Goal: Task Accomplishment & Management: Manage account settings

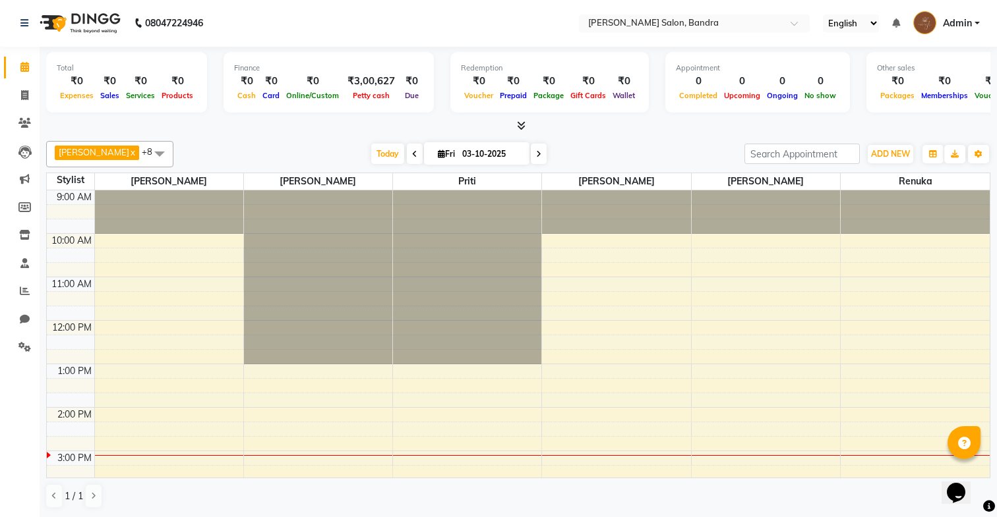
scroll to position [136, 0]
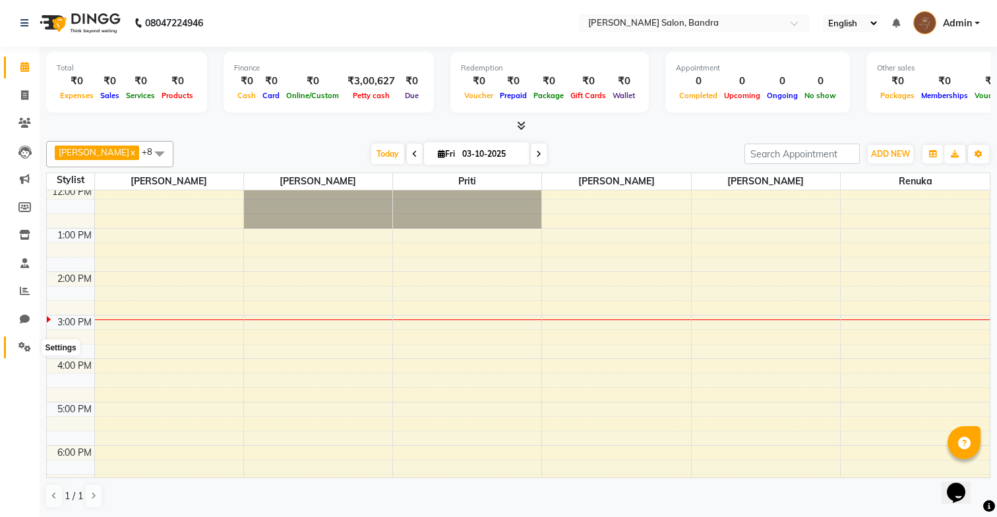
click at [23, 353] on span at bounding box center [24, 347] width 23 height 15
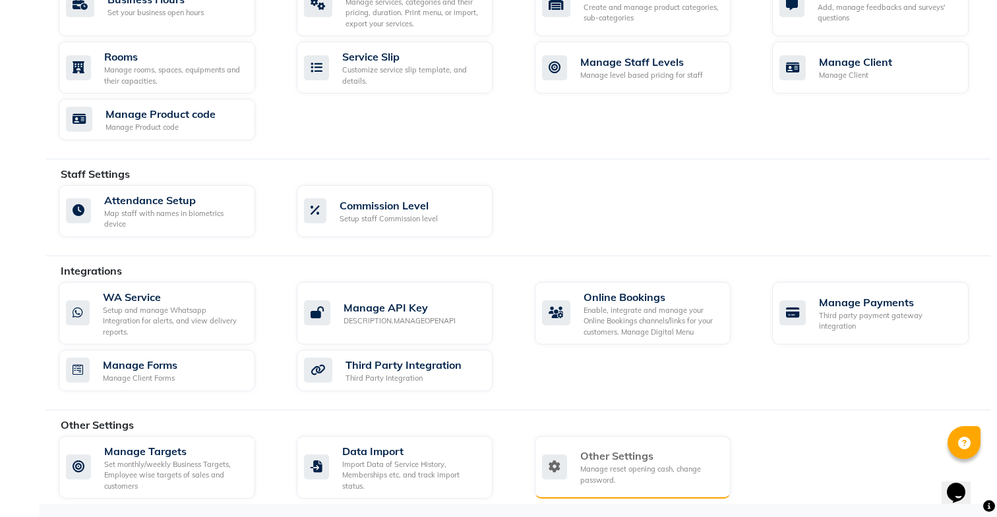
scroll to position [566, 0]
click at [604, 489] on div "Other Settings Manage reset opening cash, change password." at bounding box center [633, 467] width 196 height 63
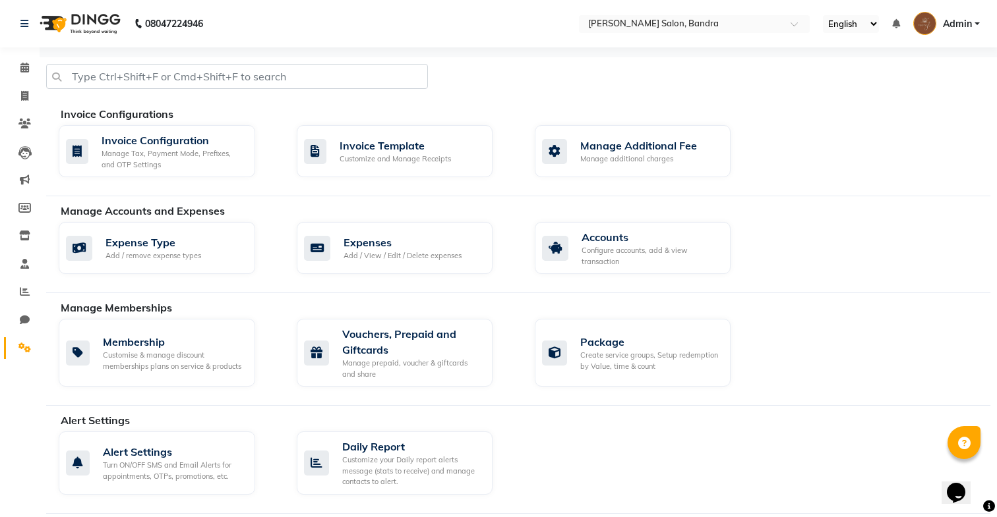
select select "2: 15"
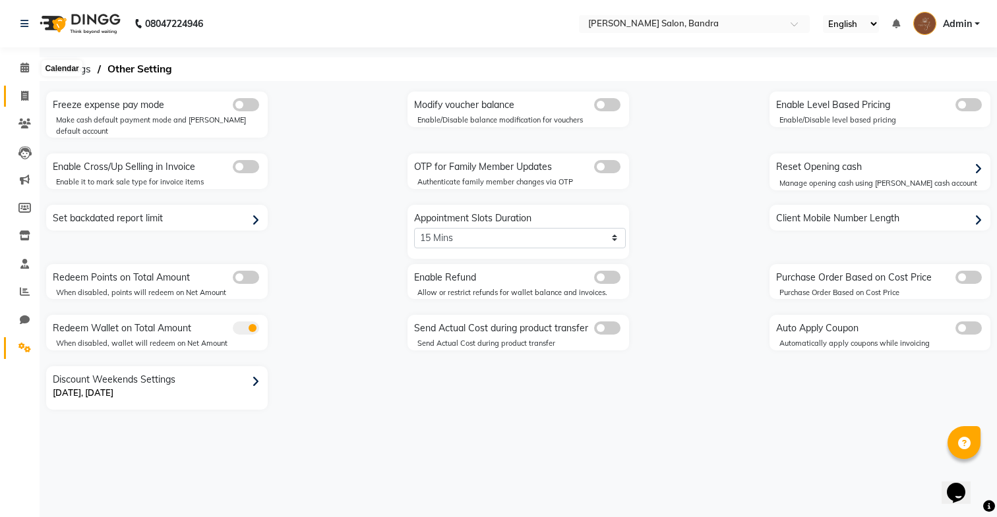
click at [22, 87] on link "Invoice" at bounding box center [20, 97] width 32 height 22
select select "7894"
select select "service"
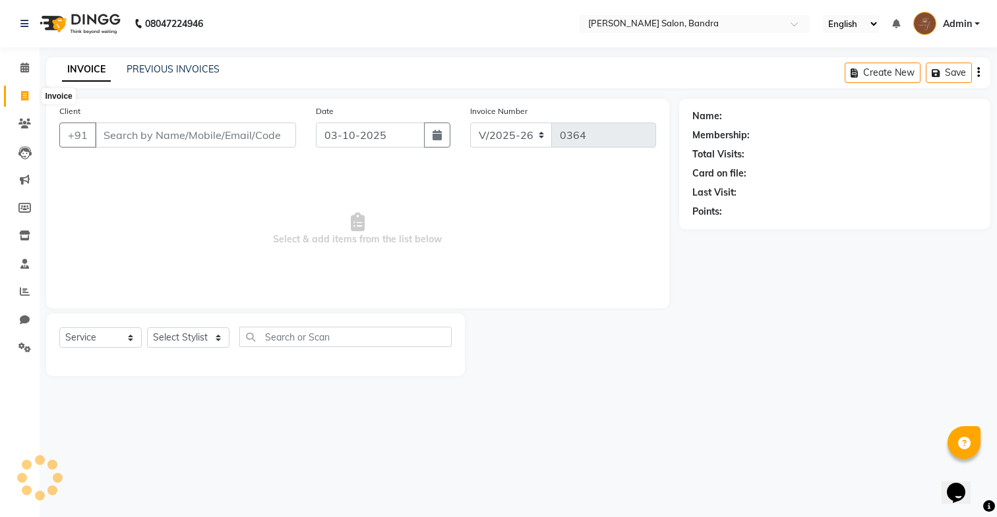
click at [26, 103] on link "Invoice" at bounding box center [20, 97] width 32 height 22
select select "service"
type input "0364"
select select "7894"
click at [132, 67] on link "PREVIOUS INVOICES" at bounding box center [173, 69] width 93 height 12
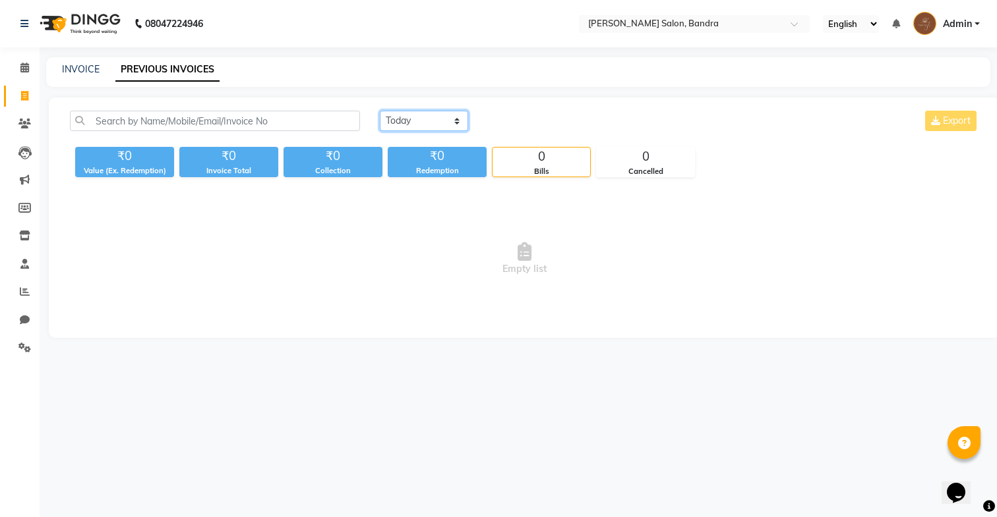
click at [411, 119] on select "Today Yesterday Custom Range" at bounding box center [424, 121] width 88 height 20
click at [380, 111] on select "Today Yesterday Custom Range" at bounding box center [424, 121] width 88 height 20
click at [450, 121] on select "Today Yesterday Custom Range" at bounding box center [424, 121] width 88 height 20
select select "range"
click at [380, 111] on select "Today Yesterday Custom Range" at bounding box center [424, 121] width 88 height 20
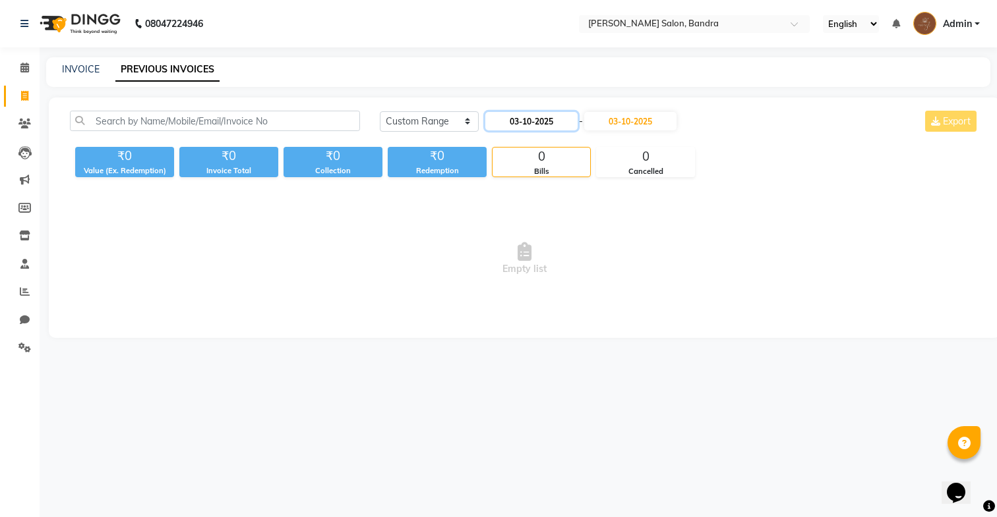
click at [503, 119] on input "03-10-2025" at bounding box center [531, 121] width 92 height 18
select select "10"
select select "2025"
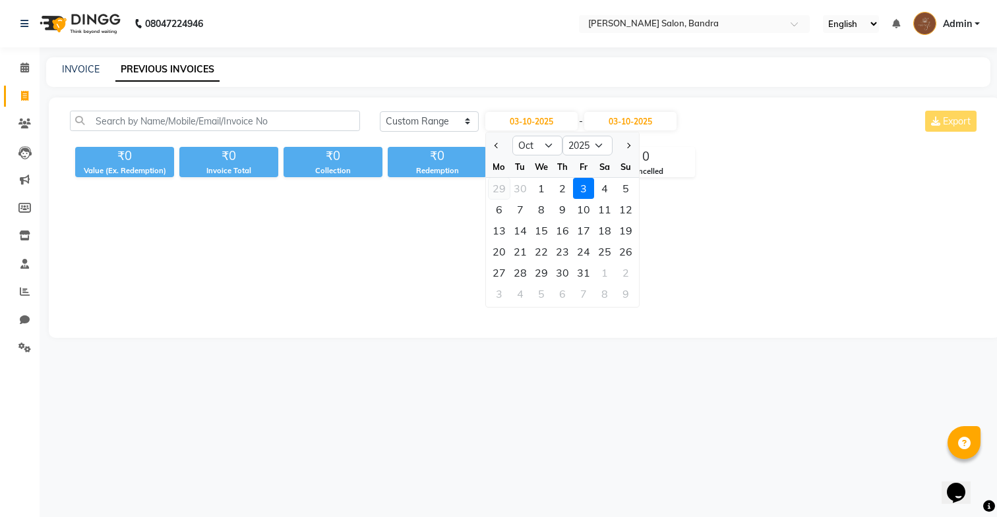
click at [507, 193] on div "29" at bounding box center [498, 188] width 21 height 21
type input "29-09-2025"
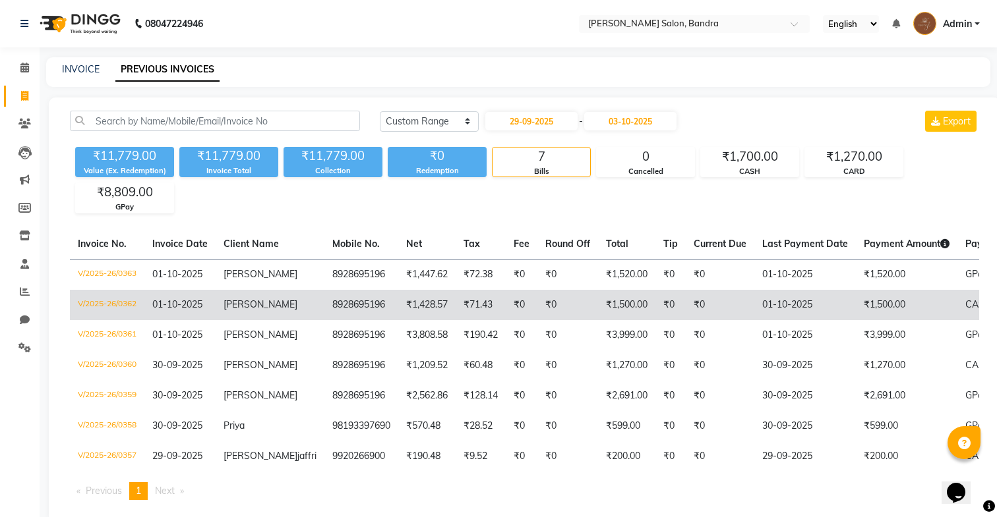
click at [351, 307] on td "8928695196" at bounding box center [361, 305] width 74 height 30
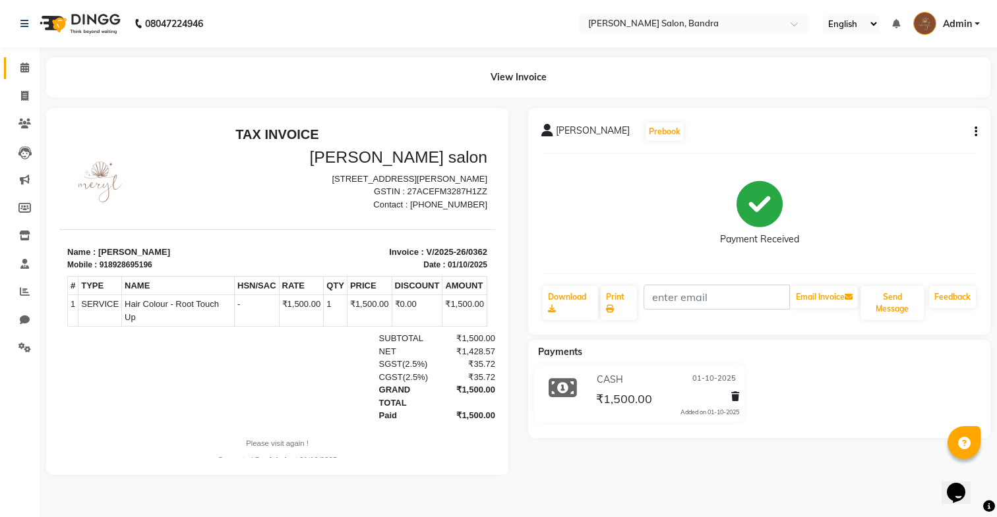
click at [28, 76] on link "Calendar" at bounding box center [20, 68] width 32 height 22
